Goal: Navigation & Orientation: Go to known website

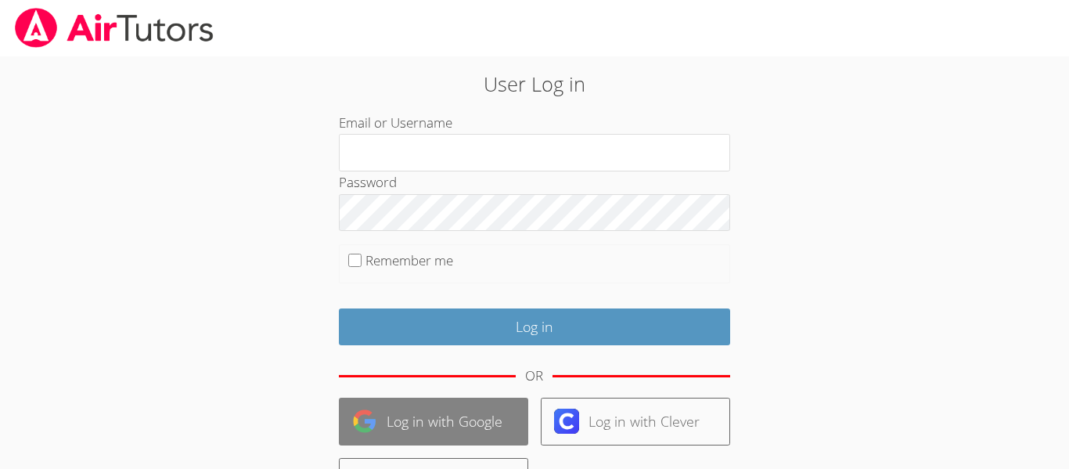
click at [435, 417] on link "Log in with Google" at bounding box center [433, 422] width 189 height 48
